Goal: Task Accomplishment & Management: Use online tool/utility

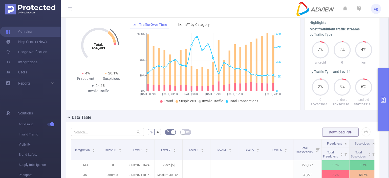
scroll to position [25, 0]
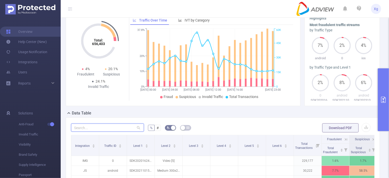
click at [104, 131] on input "text" at bounding box center [107, 127] width 73 height 8
paste input "sdk20251021100302ytwiya4hooryady"
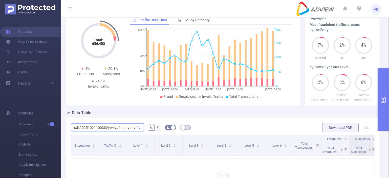
scroll to position [0, 0]
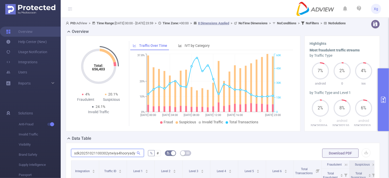
type input "sdk20251021100302ytwiya4hooryady"
click at [386, 98] on icon "primary" at bounding box center [383, 100] width 6 height 6
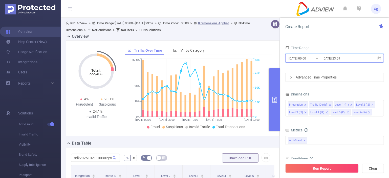
click at [377, 58] on span "[DATE] 00:00 _ [DATE] 23:59" at bounding box center [334, 58] width 99 height 9
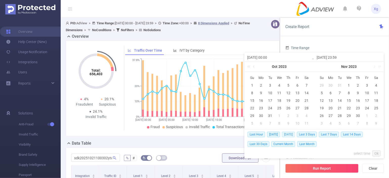
click at [286, 134] on span "[DATE]" at bounding box center [288, 134] width 13 height 6
type input "[DATE] 00:00"
type input "[DATE] 23:59"
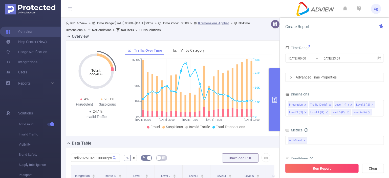
click at [326, 169] on button "Run Report" at bounding box center [321, 168] width 73 height 9
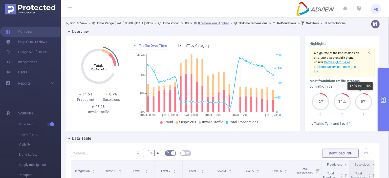
click at [373, 87] on div "Highlights A high rate of the impressions on this report is potentially brand u…" at bounding box center [342, 84] width 76 height 96
click at [382, 87] on button "primary" at bounding box center [383, 99] width 11 height 63
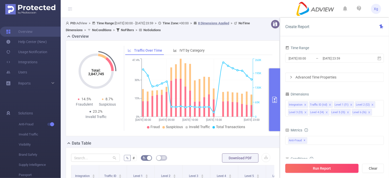
click at [327, 169] on button "Run Report" at bounding box center [321, 168] width 73 height 9
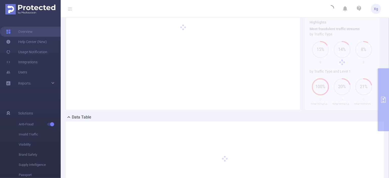
scroll to position [51, 0]
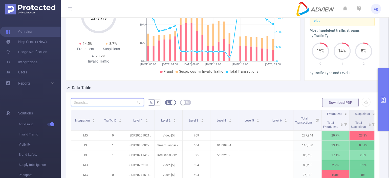
click at [105, 106] on input "text" at bounding box center [107, 102] width 73 height 8
paste input "sdk20251021100302ytwiya4hooryady"
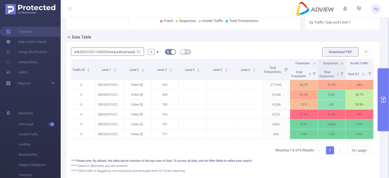
scroll to position [0, 35]
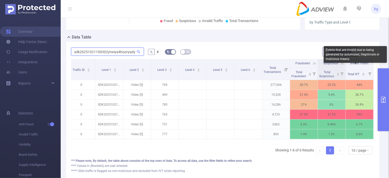
type input "sdk20251021100302ytwiya4hooryady"
click at [345, 57] on div "Events that are invalid due to being generated by automated, illegitimate or ma…" at bounding box center [355, 54] width 63 height 17
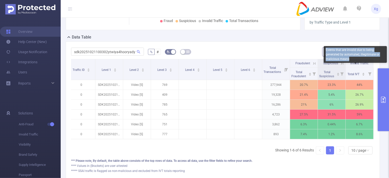
click at [345, 57] on div "Events that are invalid due to being generated by automated, illegitimate or ma…" at bounding box center [355, 54] width 63 height 17
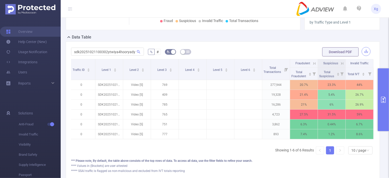
click at [362, 55] on button "button" at bounding box center [366, 51] width 9 height 9
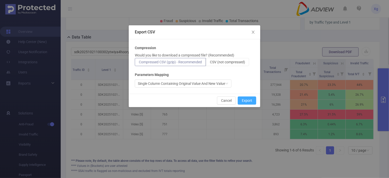
click at [246, 99] on button "Export" at bounding box center [247, 100] width 18 height 8
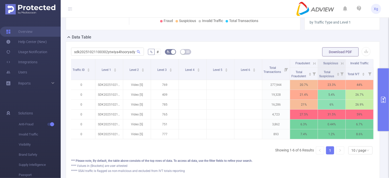
click at [384, 81] on button "primary" at bounding box center [383, 99] width 11 height 63
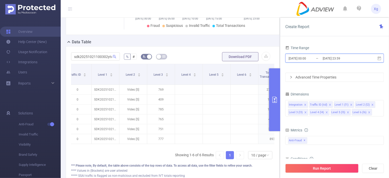
click at [381, 60] on icon at bounding box center [379, 58] width 5 height 5
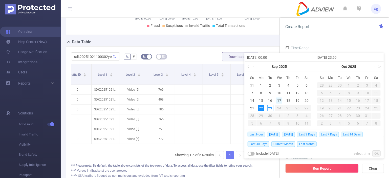
click at [279, 99] on div "17" at bounding box center [279, 100] width 6 height 6
type input "[DATE] 00:00"
type input "[DATE] 23:59"
type input "[DATE] 00:00"
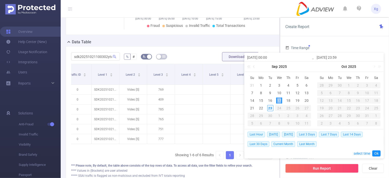
type input "[DATE] 23:59"
click at [378, 153] on link "Ok" at bounding box center [376, 153] width 8 height 6
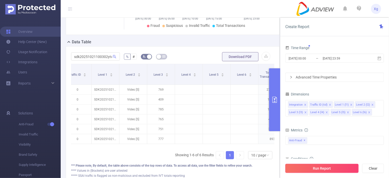
click at [338, 166] on button "Run Report" at bounding box center [321, 168] width 73 height 9
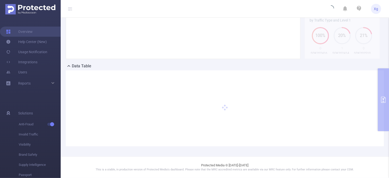
scroll to position [77, 0]
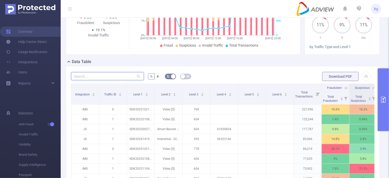
click at [121, 80] on input "text" at bounding box center [107, 76] width 73 height 8
paste input "sdk202510211003097k4b8bd81fh0iw0"
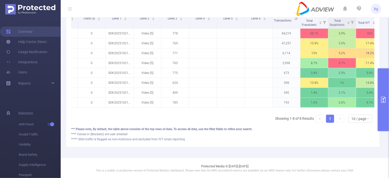
scroll to position [0, 35]
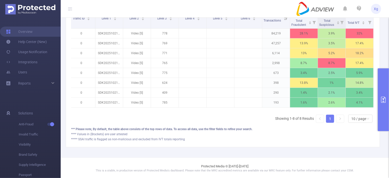
type input "sdk202510211003097k4b8bd81fh0iw0"
click at [384, 84] on button "primary" at bounding box center [383, 99] width 11 height 63
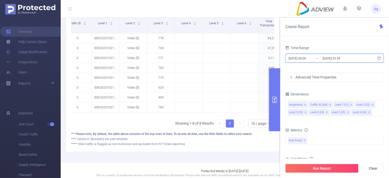
click at [379, 59] on icon at bounding box center [380, 58] width 4 height 4
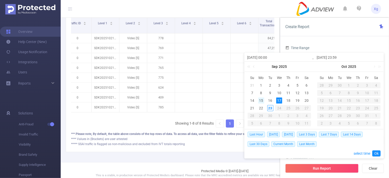
click at [261, 98] on div "15" at bounding box center [261, 100] width 6 height 6
type input "[DATE] 00:00"
type input "[DATE] 23:59"
type input "[DATE] 00:00"
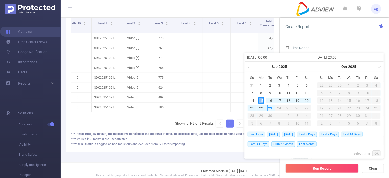
type input "[DATE] 23:59"
click at [376, 154] on link "Ok" at bounding box center [376, 153] width 8 height 6
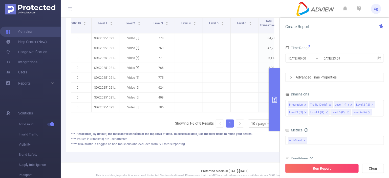
click at [333, 168] on button "Run Report" at bounding box center [321, 168] width 73 height 9
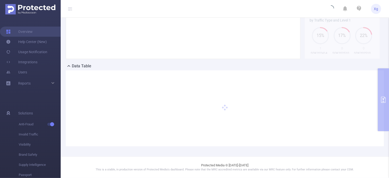
scroll to position [77, 0]
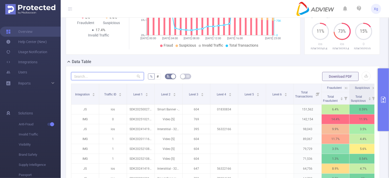
click at [115, 80] on input "text" at bounding box center [107, 76] width 73 height 8
paste input "sdk202510211003097k4b8bd81fh0iw0"
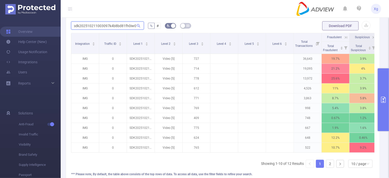
scroll to position [0, 35]
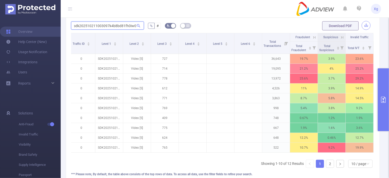
type input "sdk202510211003097k4b8bd81fh0iw0"
click at [362, 30] on button "button" at bounding box center [366, 25] width 9 height 9
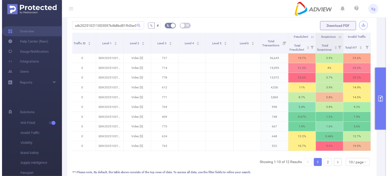
scroll to position [0, 0]
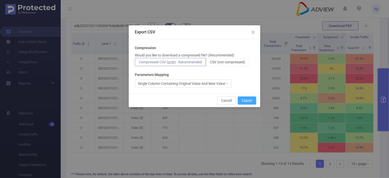
click at [249, 98] on button "Export" at bounding box center [247, 100] width 18 height 8
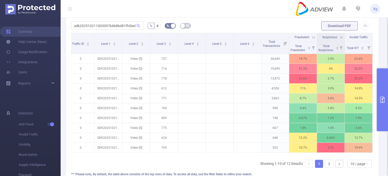
click at [339, 40] on icon at bounding box center [341, 37] width 5 height 5
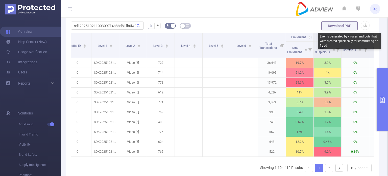
click at [338, 41] on div "Events generated by viruses and bots that were created specifically for committ…" at bounding box center [349, 41] width 63 height 17
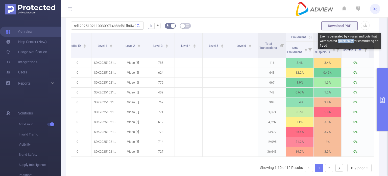
click at [338, 41] on div "Events generated by viruses and bots that were created specifically for committ…" at bounding box center [349, 41] width 63 height 17
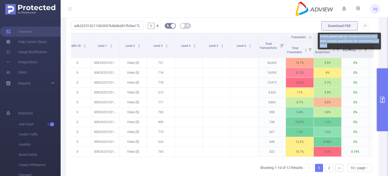
copy div "Events generated by viruses and bots that were created specifically for committ…"
